Goal: Transaction & Acquisition: Download file/media

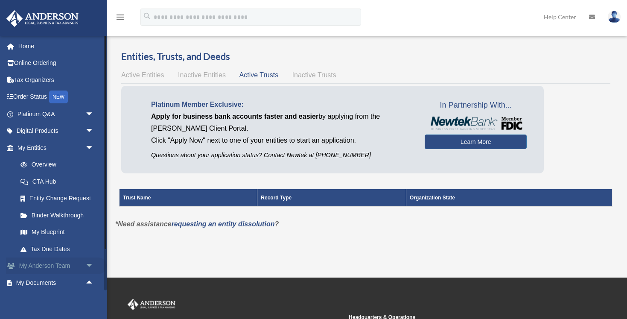
click at [88, 260] on span "arrow_drop_down" at bounding box center [93, 266] width 17 height 18
click at [43, 145] on link "My Entities arrow_drop_down" at bounding box center [56, 147] width 101 height 17
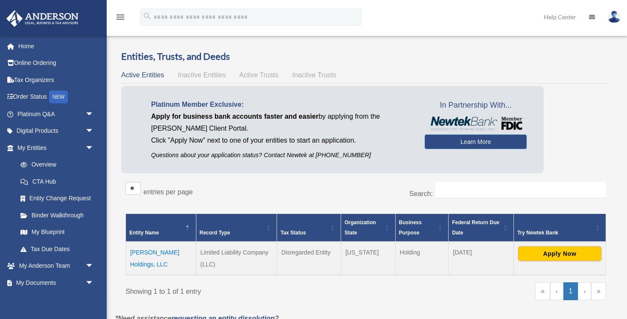
click at [165, 252] on td "[PERSON_NAME] Holdings, LLC" at bounding box center [161, 258] width 70 height 33
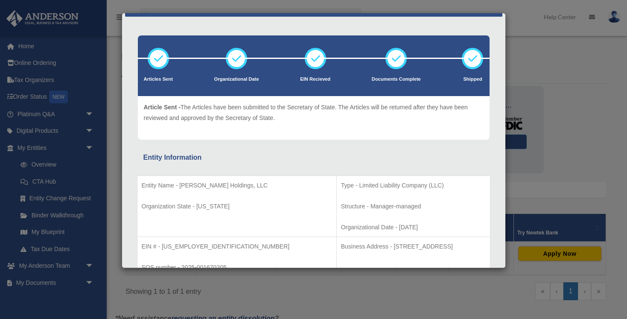
scroll to position [26, 0]
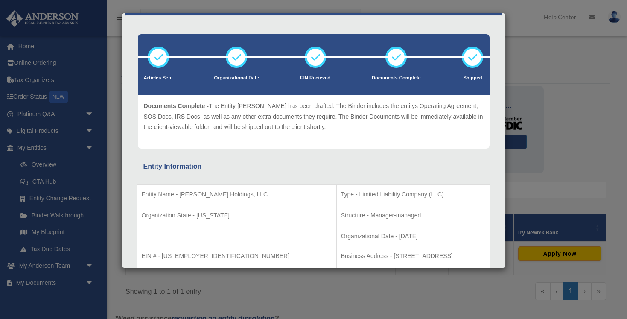
click at [401, 56] on icon at bounding box center [396, 57] width 26 height 26
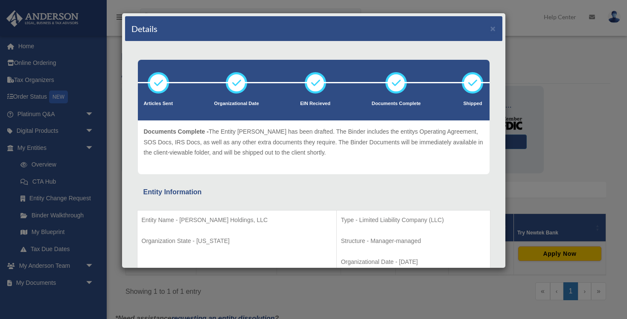
scroll to position [0, 0]
click at [491, 28] on button "×" at bounding box center [493, 28] width 6 height 9
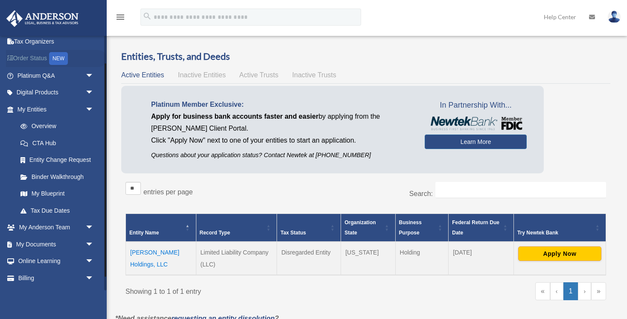
scroll to position [46, 0]
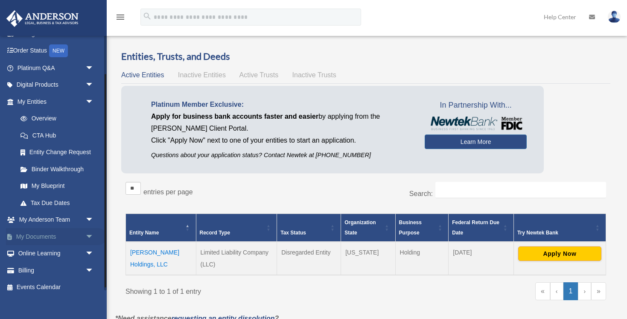
click at [88, 233] on span "arrow_drop_down" at bounding box center [93, 237] width 17 height 18
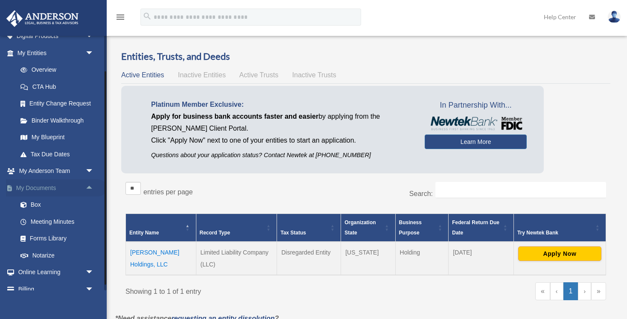
scroll to position [101, 0]
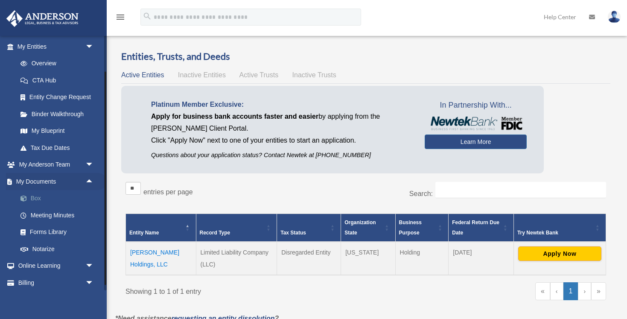
click at [33, 196] on link "Box" at bounding box center [59, 198] width 95 height 17
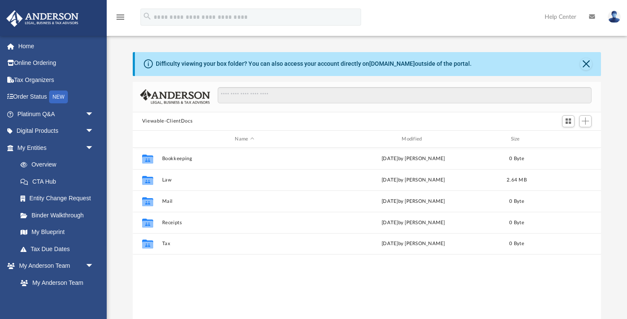
scroll to position [0, 0]
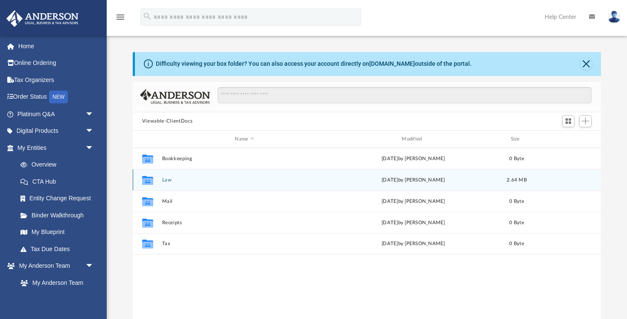
click at [176, 174] on div "Collaborated Folder Law [DATE] by [PERSON_NAME] 2.64 MB" at bounding box center [367, 179] width 468 height 21
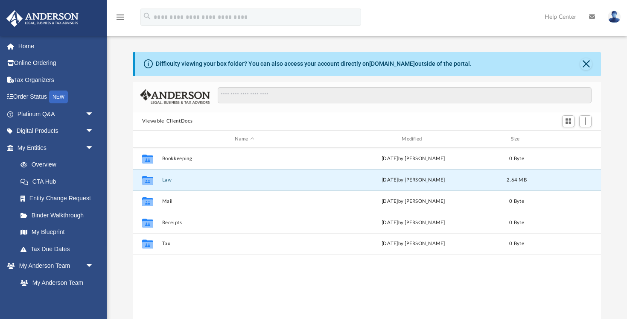
click at [149, 182] on icon "grid" at bounding box center [147, 180] width 11 height 9
click at [211, 180] on button "Law" at bounding box center [244, 180] width 165 height 6
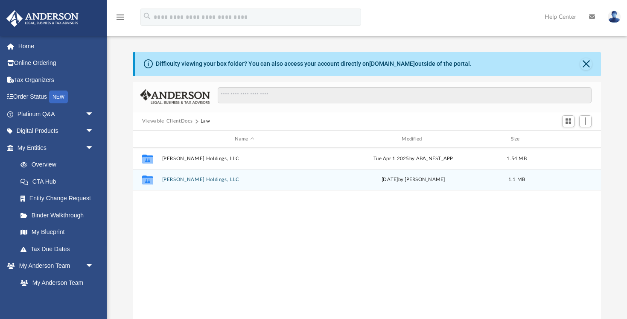
click at [210, 183] on div "Collaborated Folder [PERSON_NAME] Holdings, LLC [DATE] by [PERSON_NAME] 1.1 MB" at bounding box center [367, 179] width 468 height 21
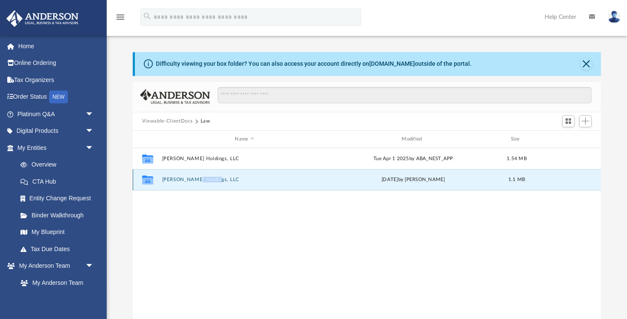
click at [210, 183] on div "Collaborated Folder [PERSON_NAME] Holdings, LLC [DATE] by [PERSON_NAME] 1.1 MB" at bounding box center [367, 179] width 468 height 21
click at [188, 179] on button "[PERSON_NAME] Holdings, LLC" at bounding box center [244, 180] width 165 height 6
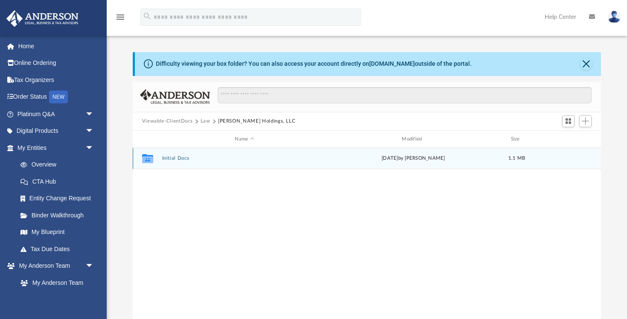
click at [185, 163] on div "Collaborated Folder Initial Docs [DATE] by [PERSON_NAME] 1.1 MB" at bounding box center [367, 158] width 468 height 21
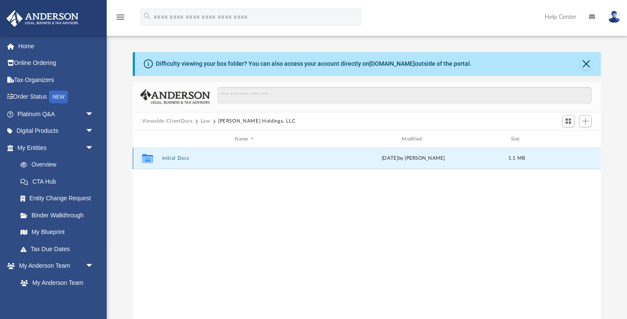
click at [185, 163] on div "Collaborated Folder Initial Docs [DATE] by [PERSON_NAME] 1.1 MB" at bounding box center [367, 158] width 468 height 21
click at [184, 158] on button "Initial Docs" at bounding box center [244, 159] width 165 height 6
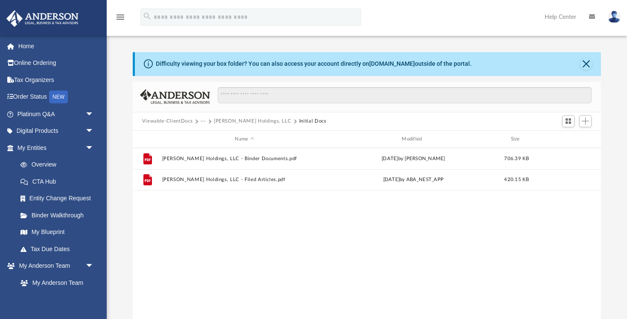
click at [208, 222] on div "File Bryant West Holdings, LLC - Binder Documents.pdf Fri May 2 2025 by Samanth…" at bounding box center [367, 236] width 468 height 177
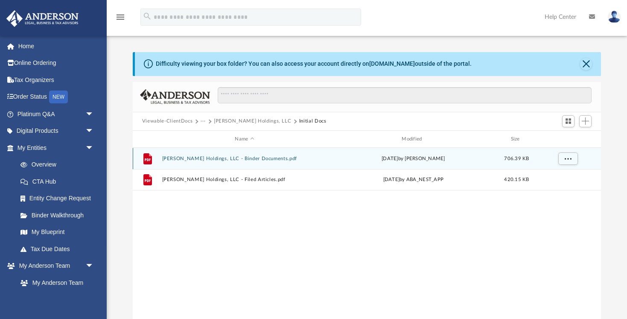
click at [252, 164] on div "File Bryant West Holdings, LLC - Binder Documents.pdf Fri May 2 2025 by Samanth…" at bounding box center [367, 158] width 468 height 21
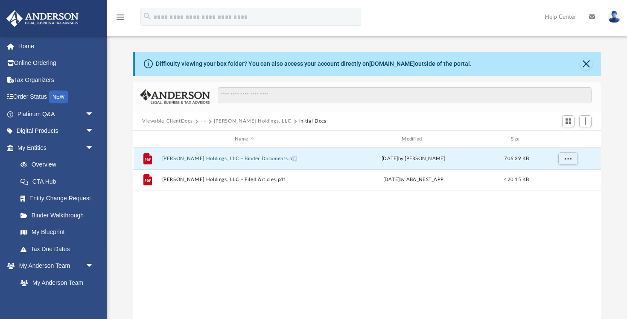
click at [251, 157] on button "Bryant West Holdings, LLC - Binder Documents.pdf" at bounding box center [244, 159] width 165 height 6
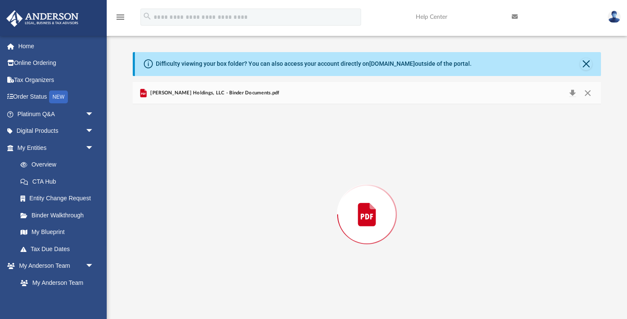
scroll to position [6, 0]
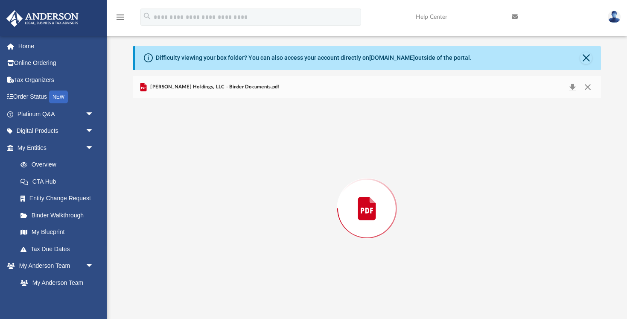
click at [251, 157] on div "Preview" at bounding box center [367, 208] width 468 height 220
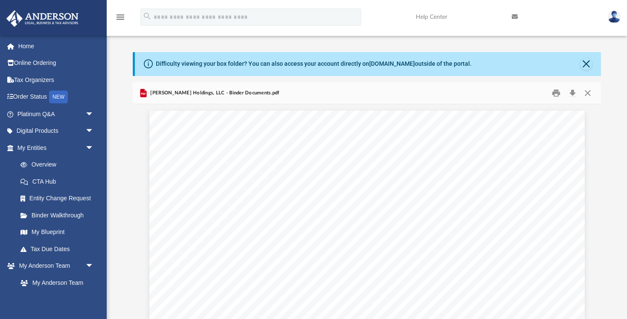
scroll to position [0, 0]
click at [575, 94] on button "Download" at bounding box center [572, 92] width 15 height 13
